Goal: Task Accomplishment & Management: Manage account settings

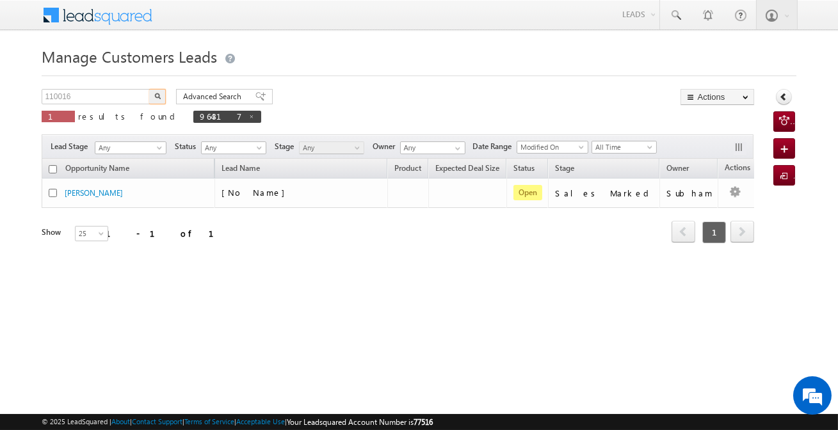
type input "110016"
click at [170, 92] on div "Advanced Search Advanced search results" at bounding box center [219, 96] width 106 height 15
click at [159, 95] on img "button" at bounding box center [157, 96] width 6 height 6
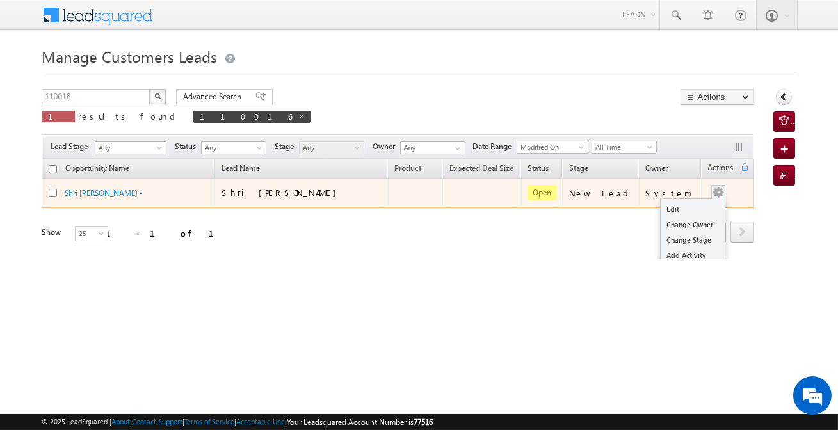
click at [713, 193] on button "button" at bounding box center [718, 192] width 13 height 13
click at [691, 212] on link "Edit" at bounding box center [693, 209] width 64 height 15
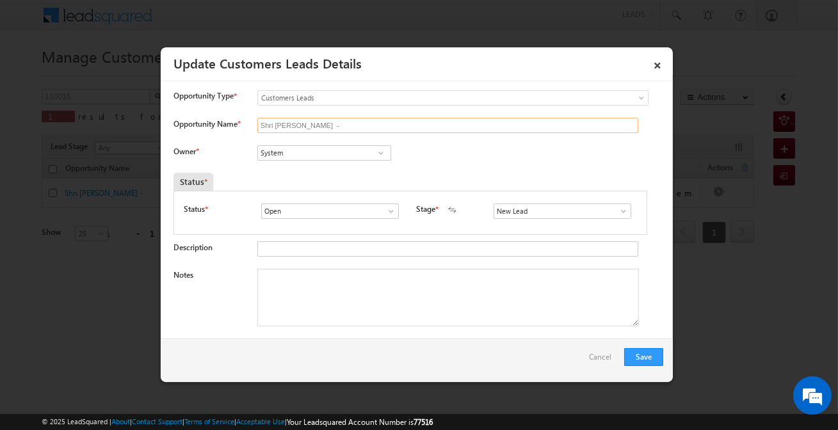
click at [321, 127] on input "Shri [PERSON_NAME] -" at bounding box center [447, 125] width 381 height 15
paste input "[PERSON_NAME] [PERSON_NAME]"
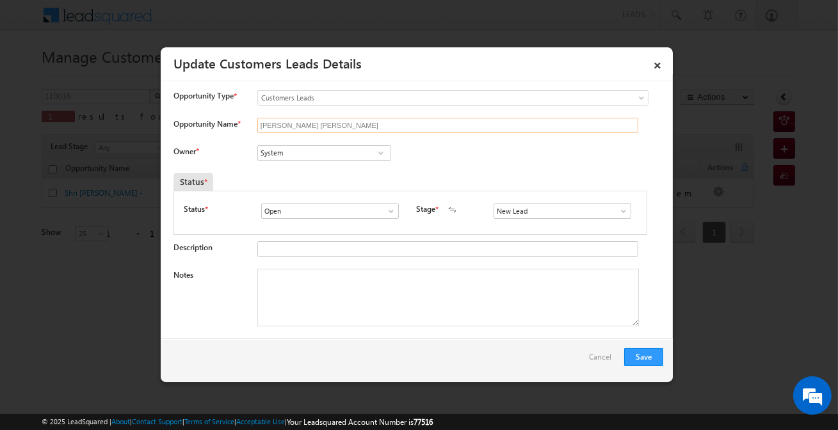
type input "[PERSON_NAME] [PERSON_NAME]"
click at [352, 154] on input "System" at bounding box center [324, 152] width 134 height 15
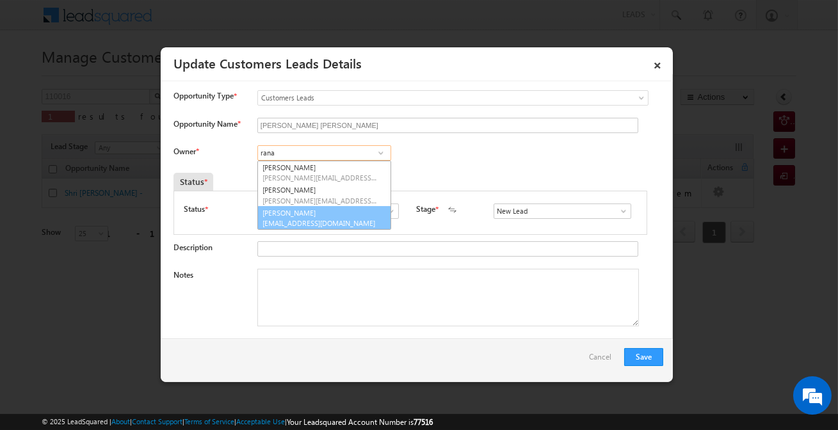
click at [296, 217] on link "[PERSON_NAME] [PERSON_NAME][EMAIL_ADDRESS][DOMAIN_NAME]" at bounding box center [324, 218] width 134 height 24
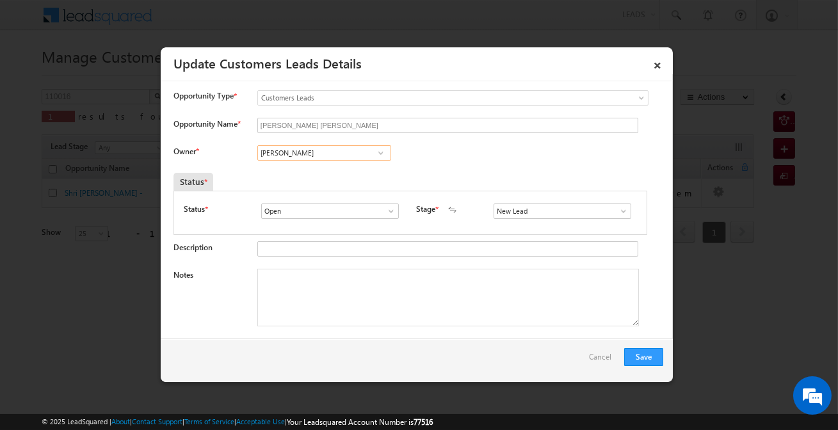
type input "[PERSON_NAME]"
click at [506, 208] on input "New Lead" at bounding box center [563, 211] width 138 height 15
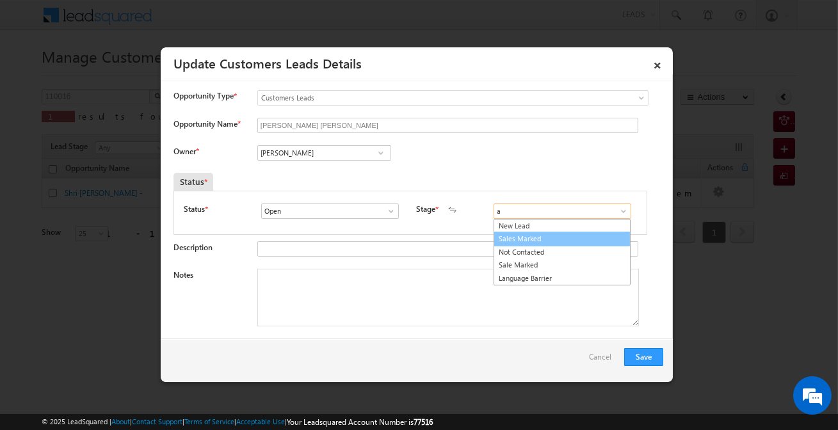
click at [535, 232] on ul "New Lead Sales Marked Not Contacted Sale Marked Language Barrier" at bounding box center [562, 252] width 137 height 67
click at [535, 232] on link "Sales Marked" at bounding box center [562, 239] width 137 height 15
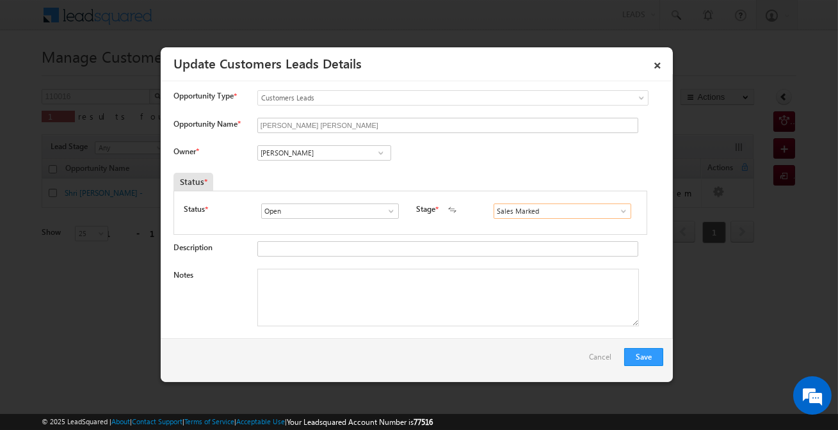
type input "Sales Marked"
click at [385, 314] on textarea "Notes" at bounding box center [448, 298] width 382 height 58
paste textarea "[PERSON_NAME] [PERSON_NAME] / Purchase/ 40 lakh required / Customer is self-Emp…"
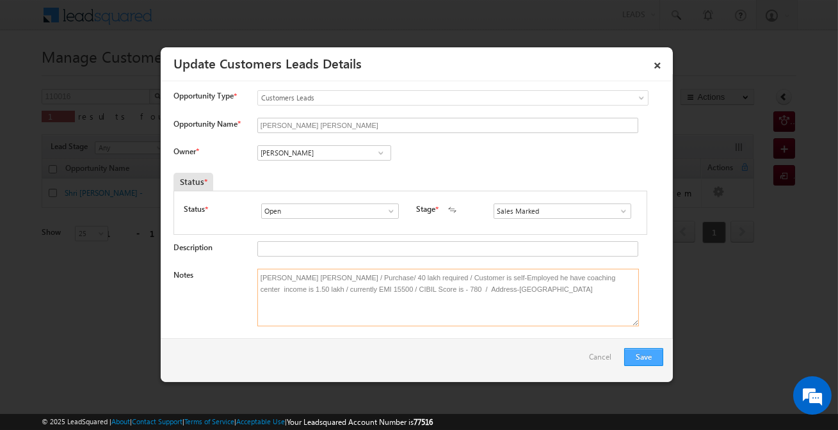
type textarea "[PERSON_NAME] [PERSON_NAME] / Purchase/ 40 lakh required / Customer is self-Emp…"
click at [645, 352] on button "Save" at bounding box center [643, 357] width 39 height 18
